Goal: Information Seeking & Learning: Learn about a topic

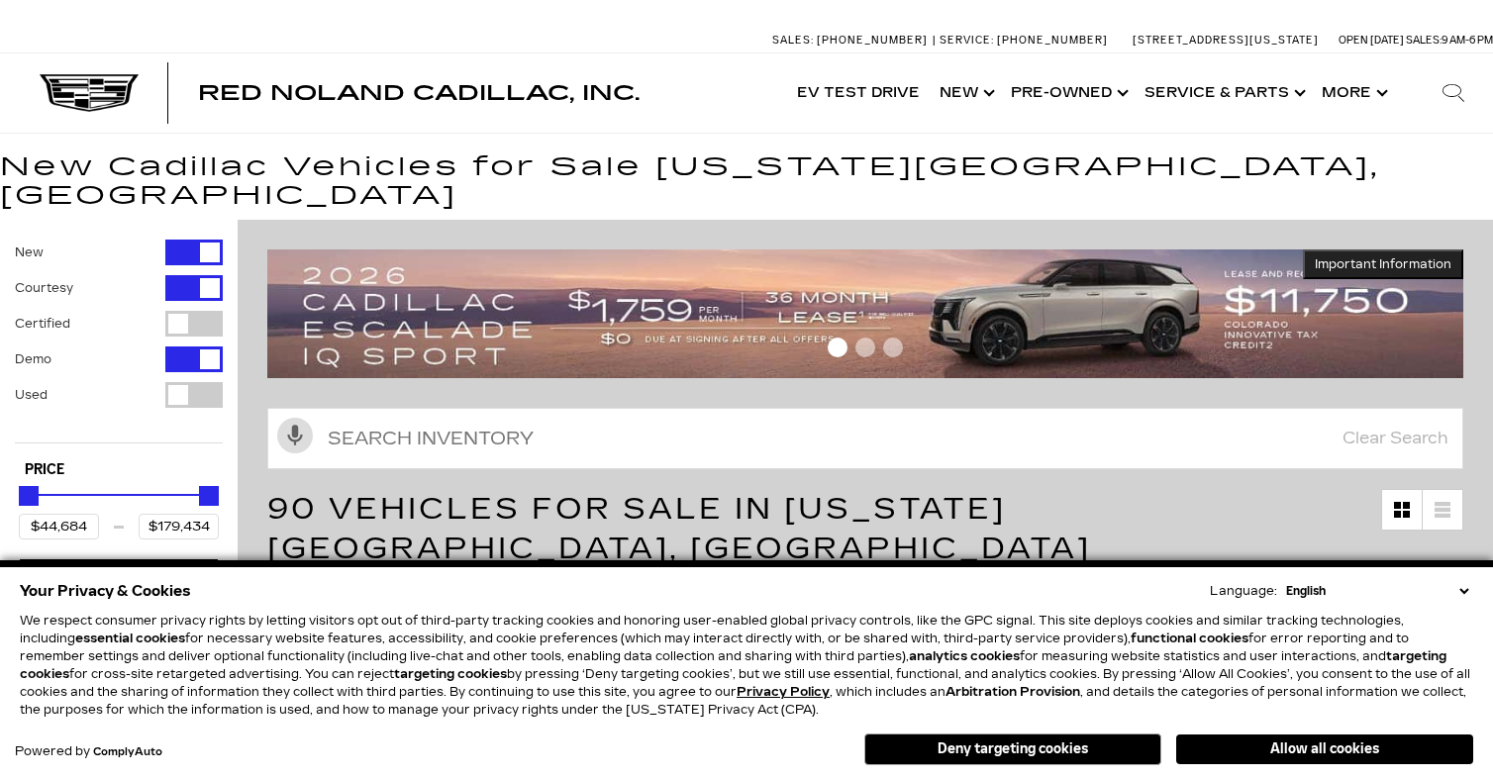
click at [1466, 584] on select "English Spanish / Español English / United Kingdom Korean / 한국어 Vietnamese / Ti…" at bounding box center [1377, 591] width 192 height 18
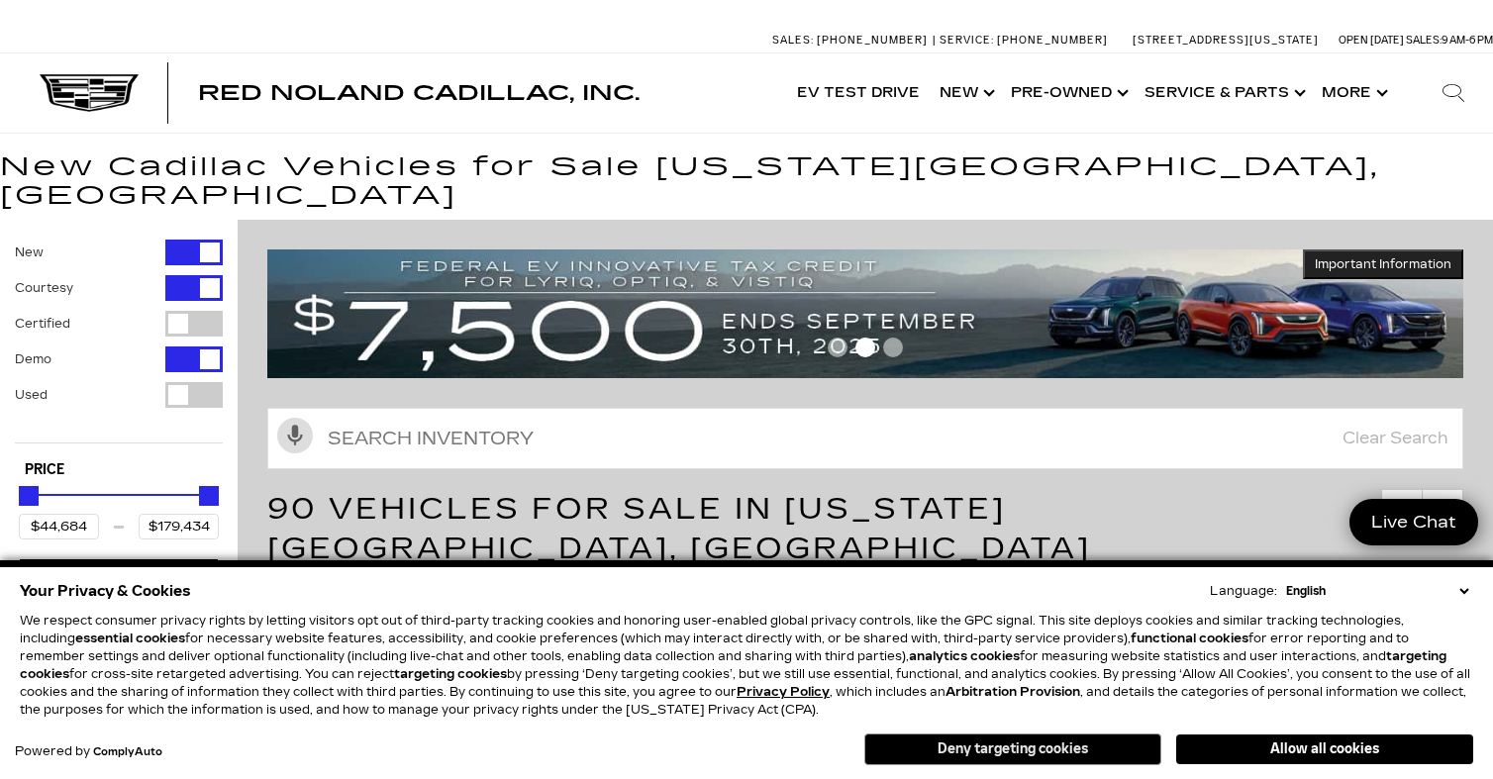
click at [1024, 744] on button "Deny targeting cookies" at bounding box center [1012, 749] width 297 height 32
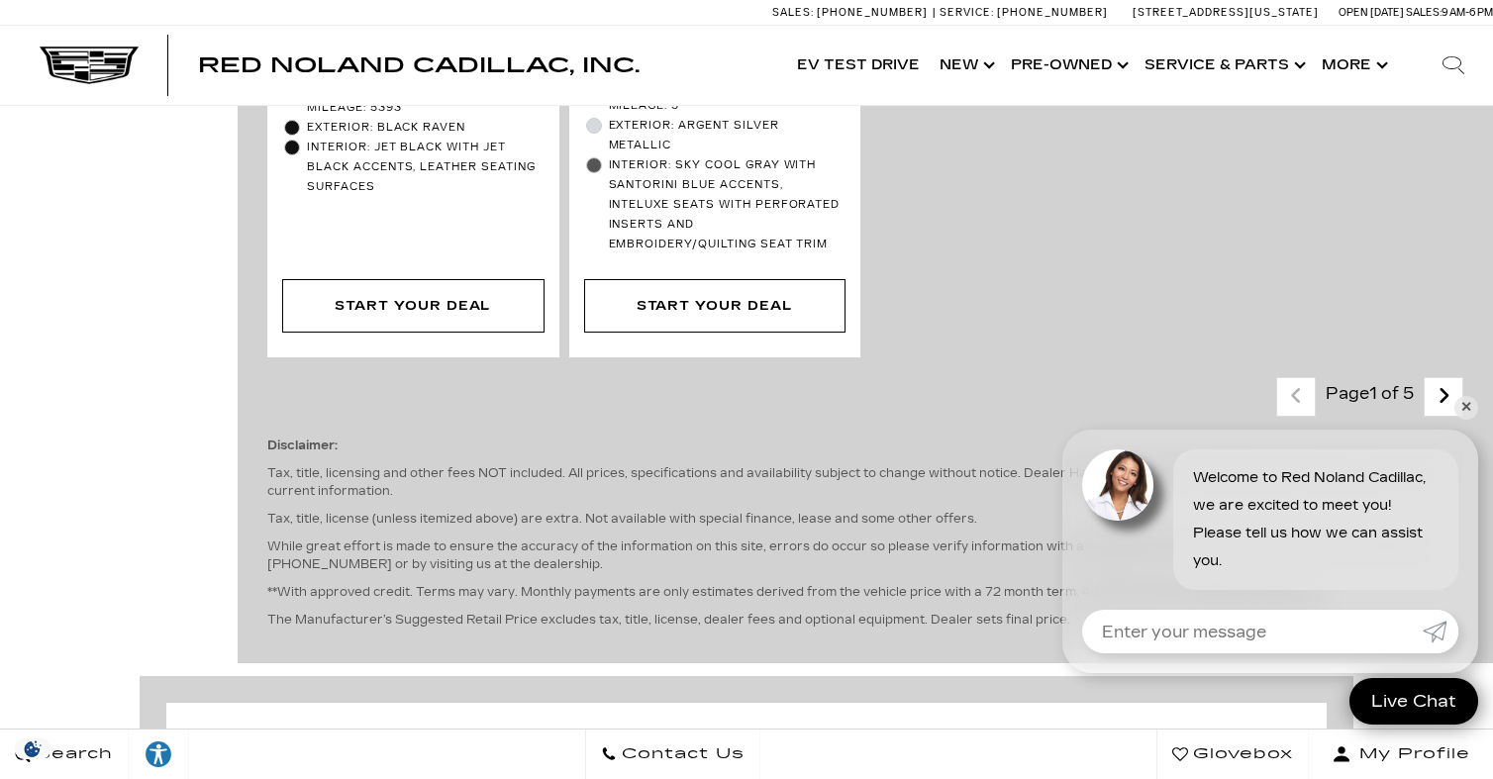
scroll to position [6028, 0]
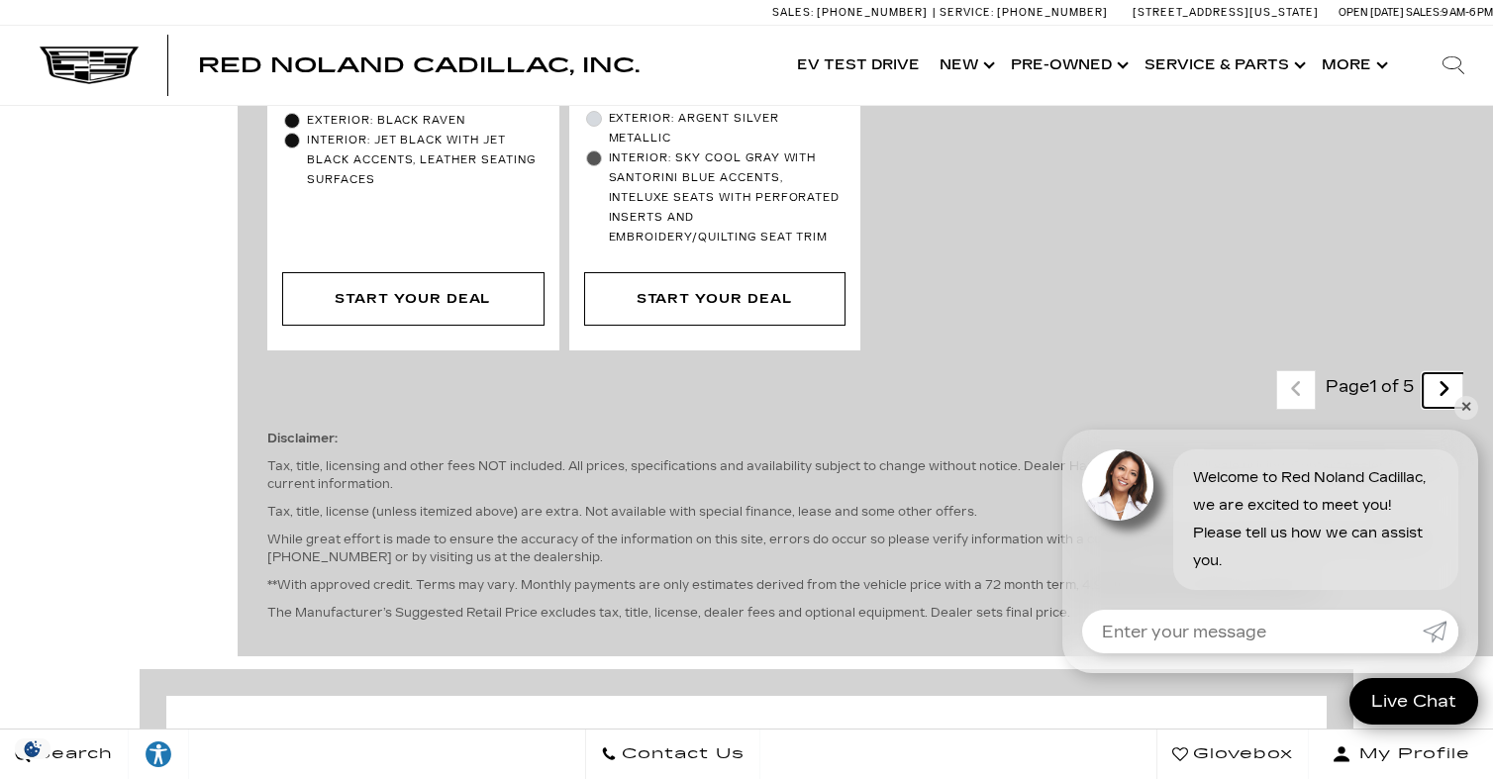
click at [1446, 373] on icon "next page" at bounding box center [1443, 389] width 13 height 32
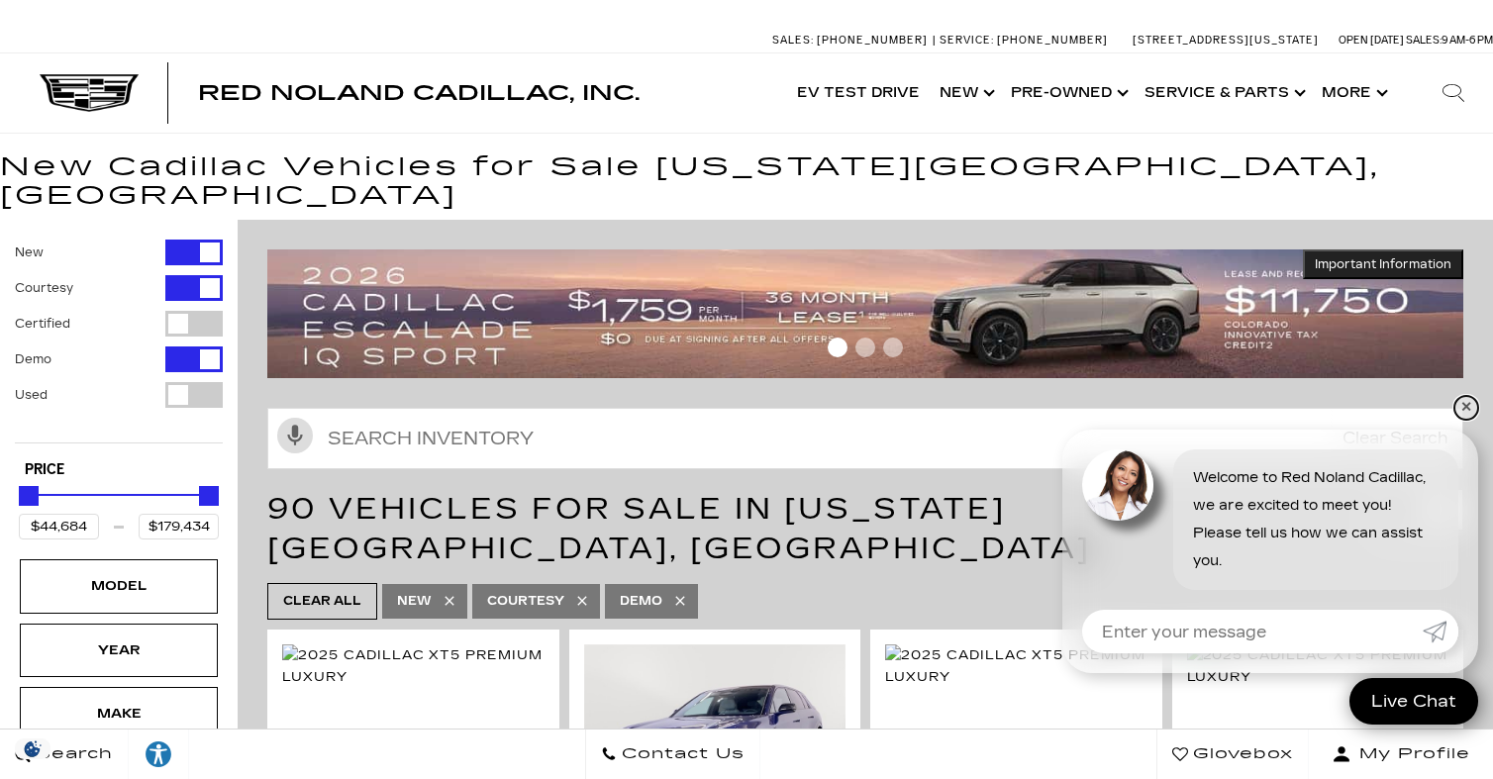
click at [1468, 406] on link "✕" at bounding box center [1466, 408] width 24 height 24
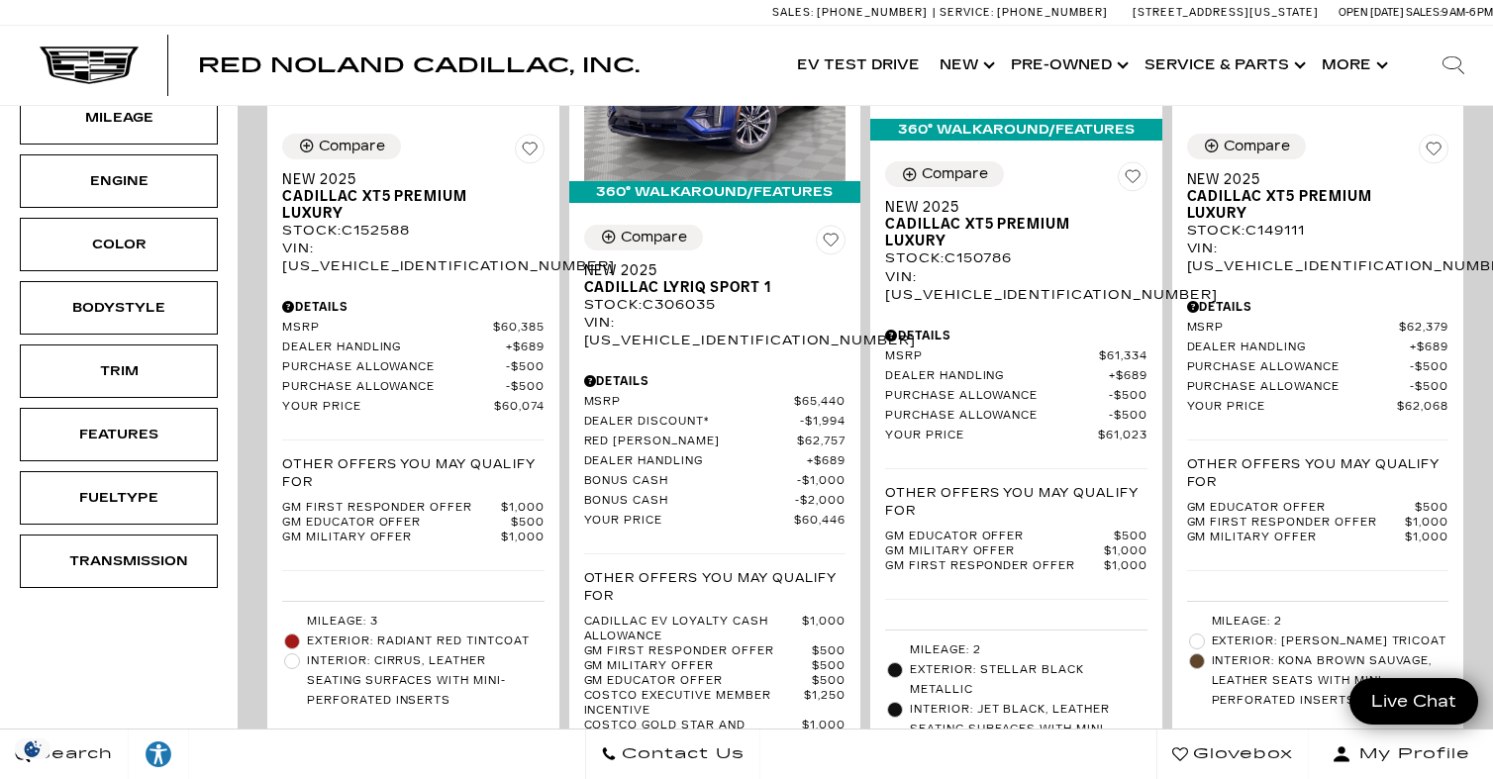
scroll to position [670, 0]
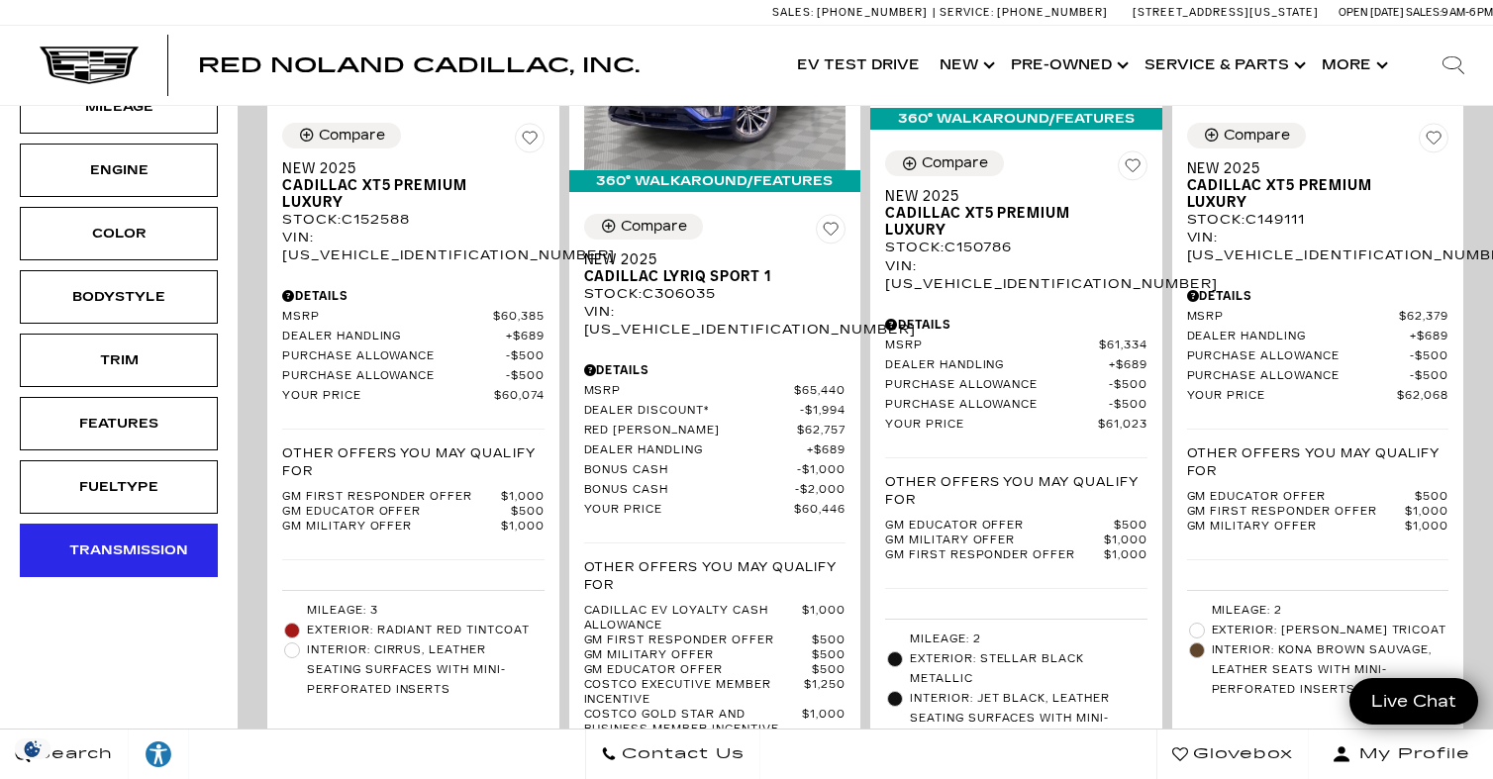
click at [121, 539] on div "Transmission" at bounding box center [118, 550] width 99 height 22
